Goal: Find specific page/section: Find specific page/section

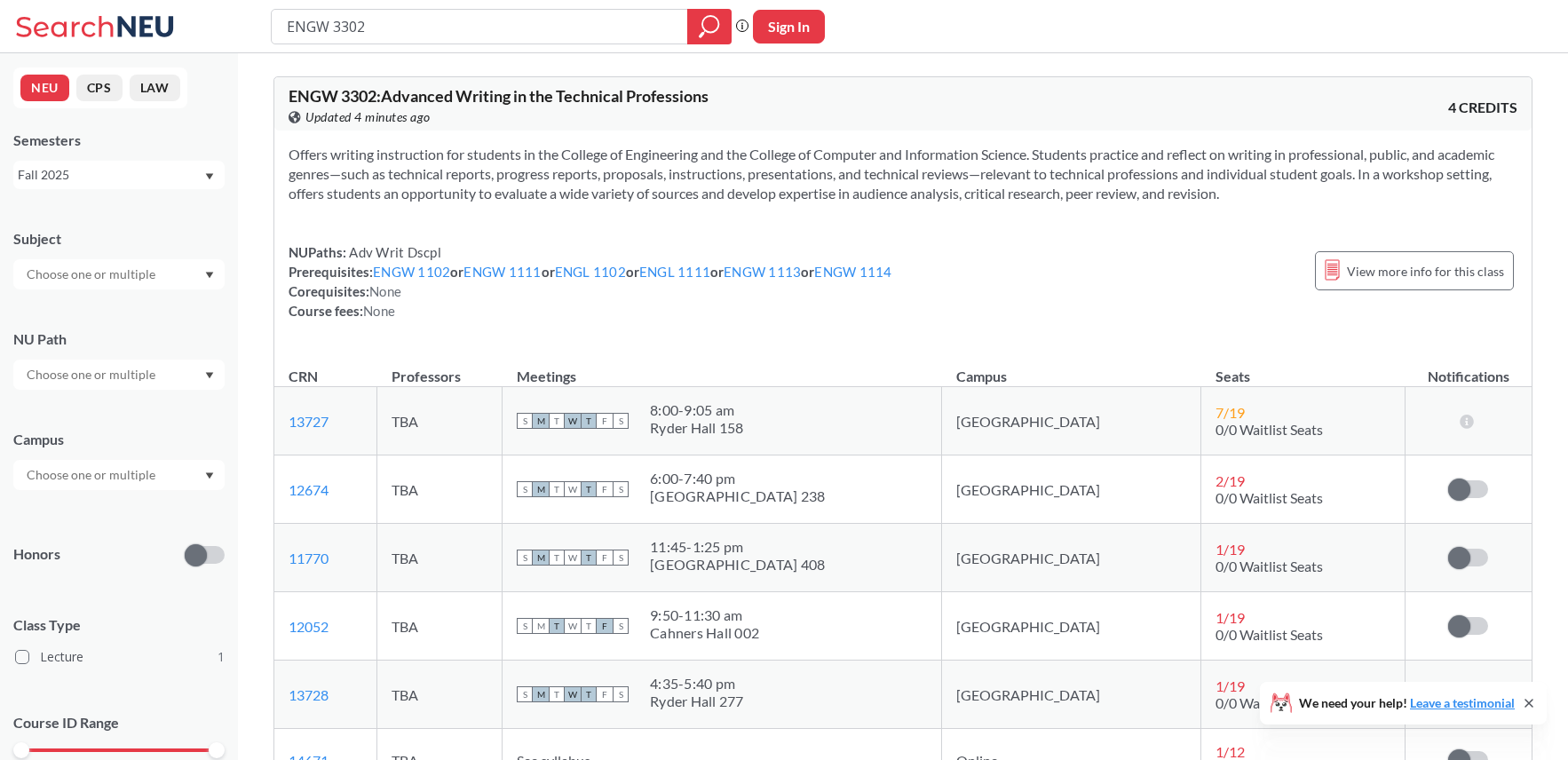
scroll to position [289, 0]
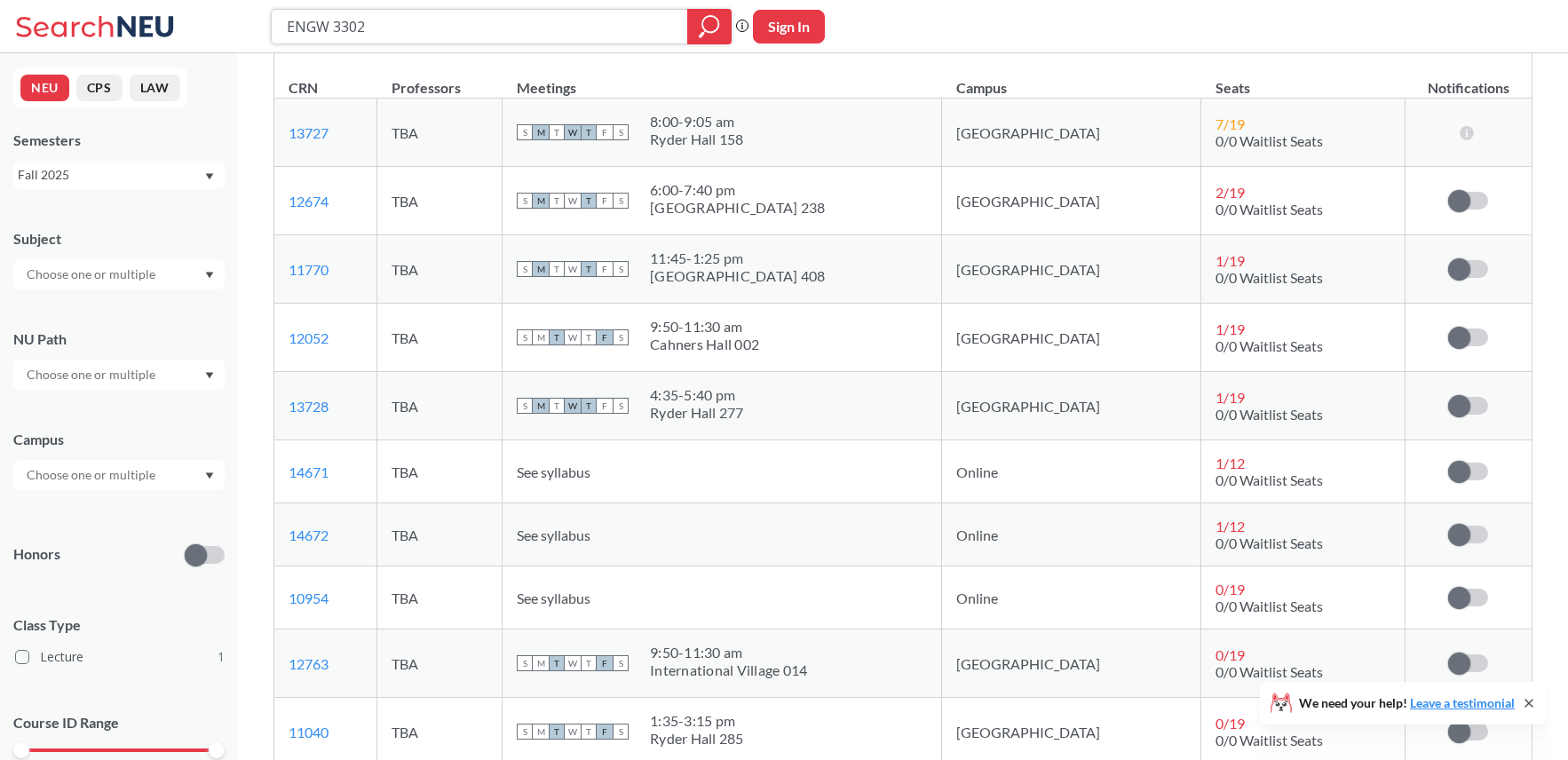
click at [400, 24] on input "ENGW 3302" at bounding box center [479, 27] width 390 height 30
type input "ENGW 3308"
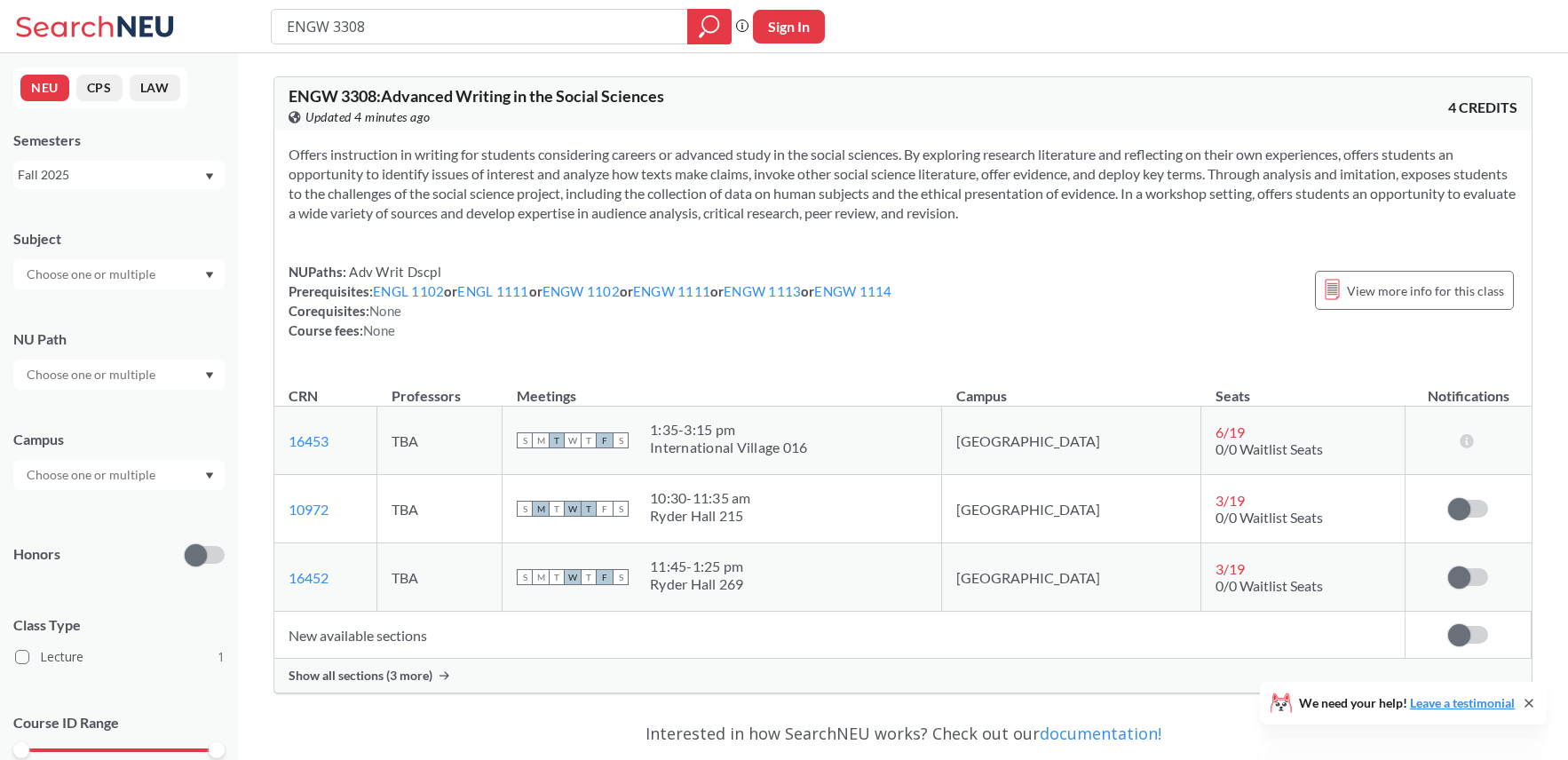
click at [402, 671] on span "Show all sections (3 more)" at bounding box center [361, 675] width 143 height 16
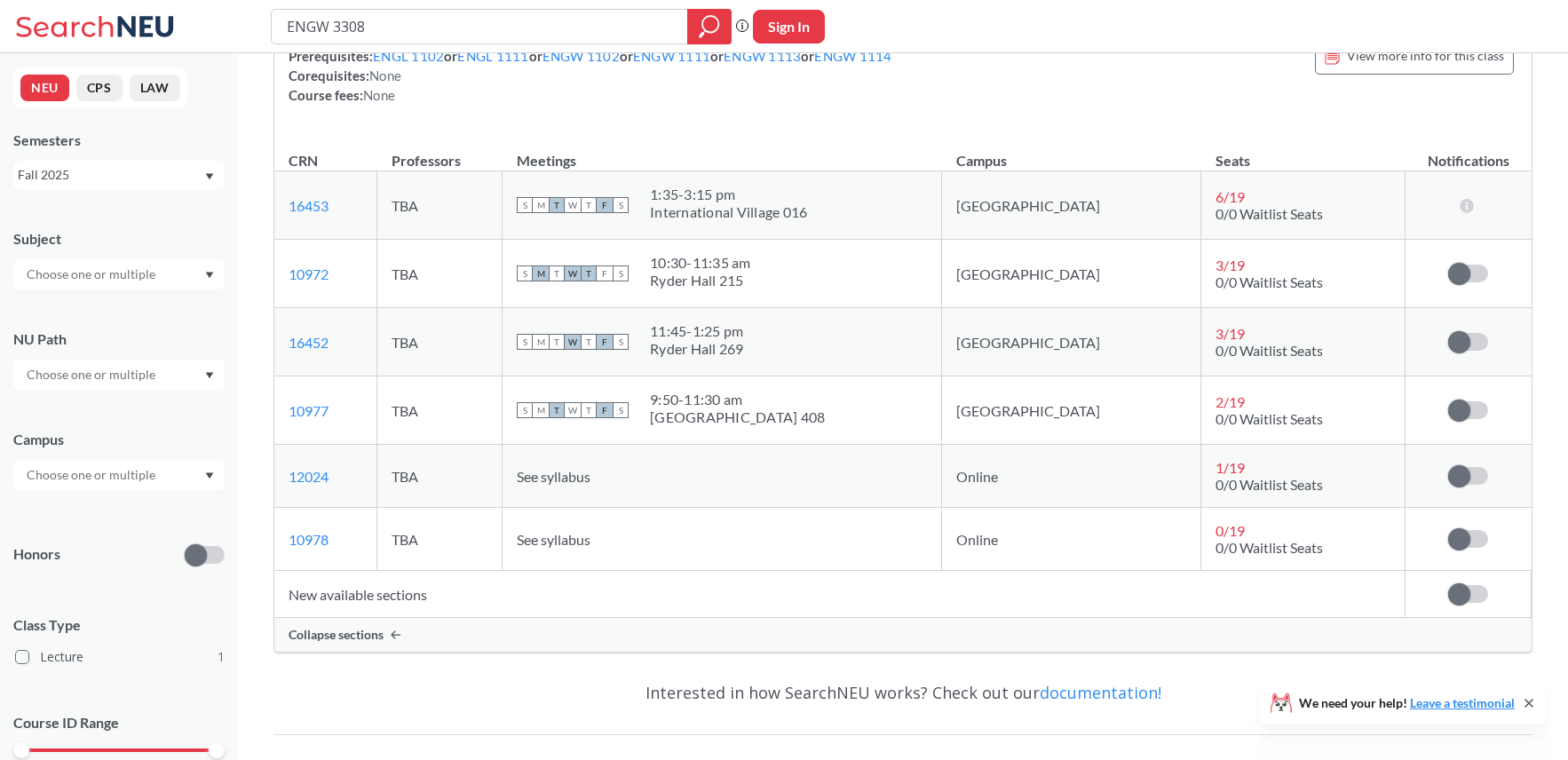
scroll to position [236, 0]
click at [398, 29] on input "ENGW 3308" at bounding box center [479, 27] width 390 height 30
type input "ENGW 3302"
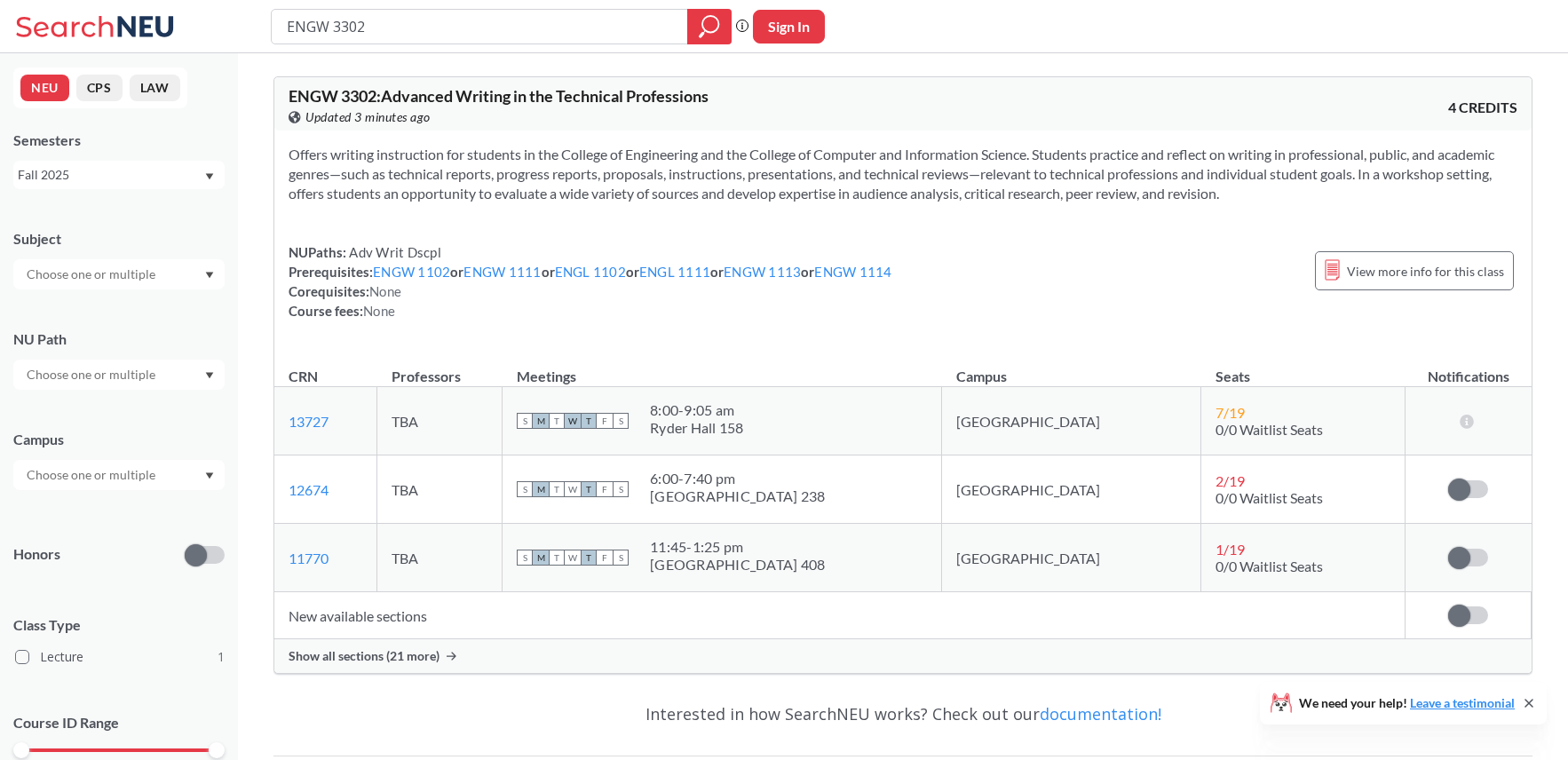
click at [397, 651] on span "Show all sections (21 more)" at bounding box center [365, 656] width 151 height 16
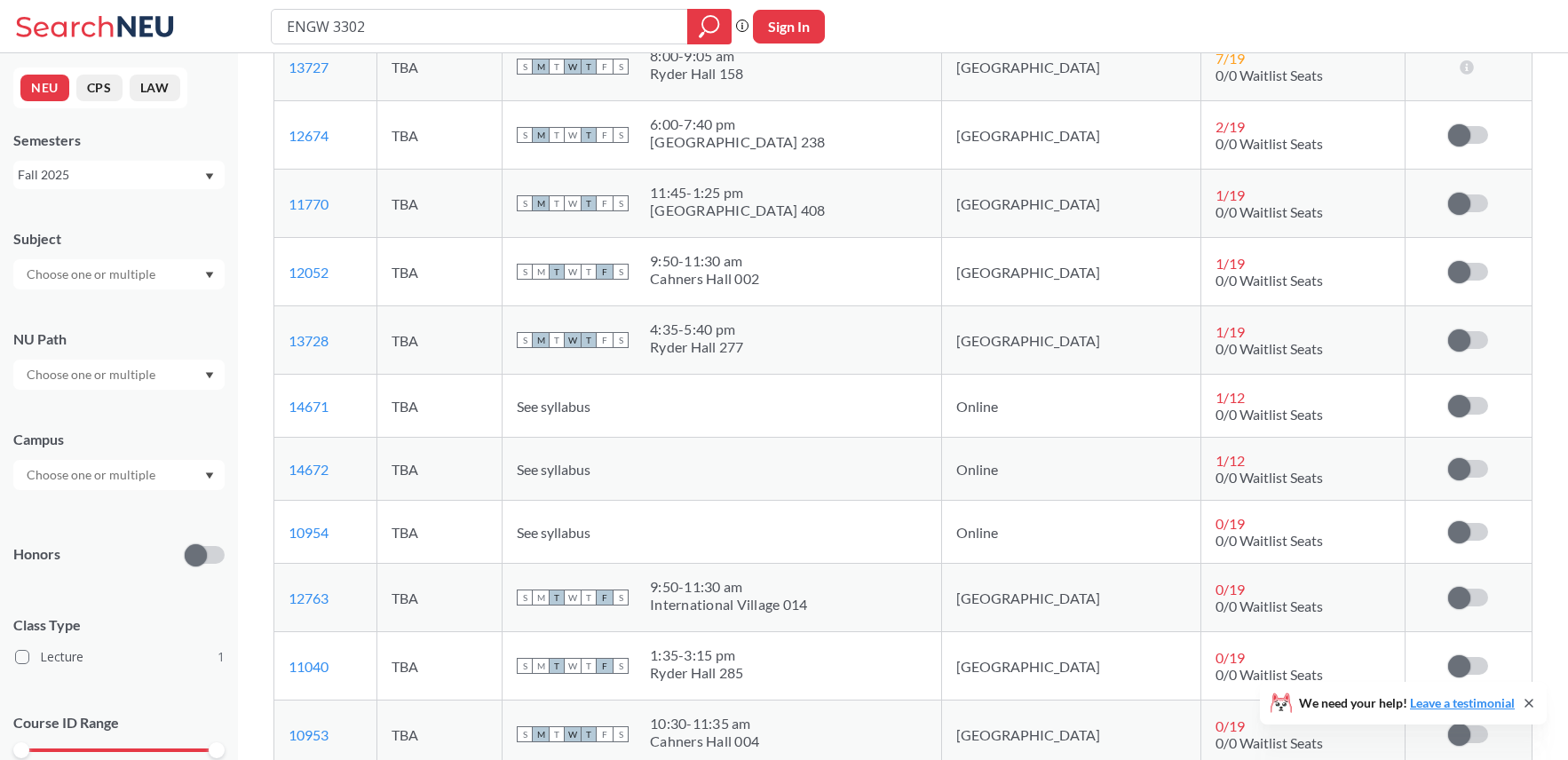
scroll to position [361, 0]
